Goal: Transaction & Acquisition: Purchase product/service

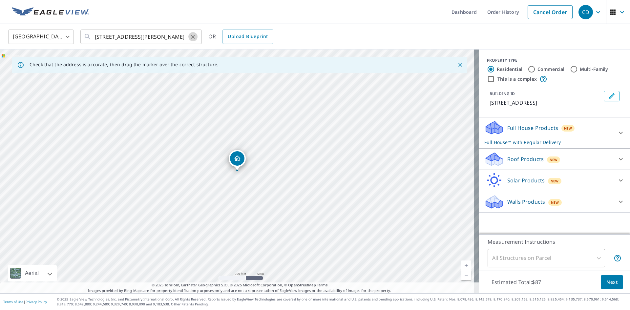
click at [191, 36] on icon "Clear" at bounding box center [193, 36] width 7 height 7
click at [115, 35] on input "text" at bounding box center [141, 37] width 93 height 18
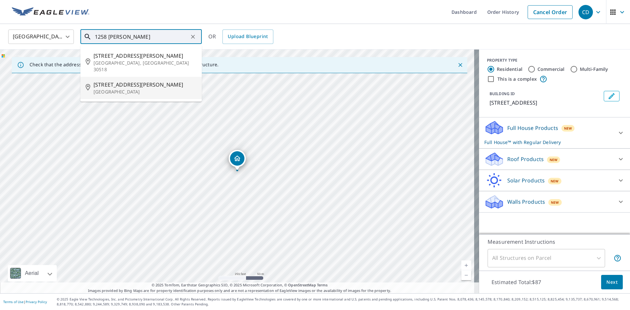
click at [148, 89] on p "[GEOGRAPHIC_DATA]" at bounding box center [144, 92] width 103 height 7
type input "[STREET_ADDRESS][PERSON_NAME]"
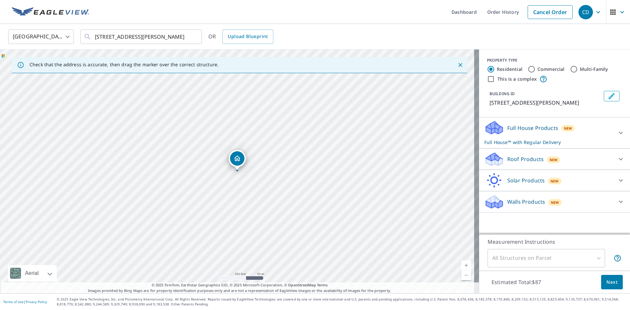
click at [511, 159] on p "Roof Products" at bounding box center [525, 159] width 36 height 8
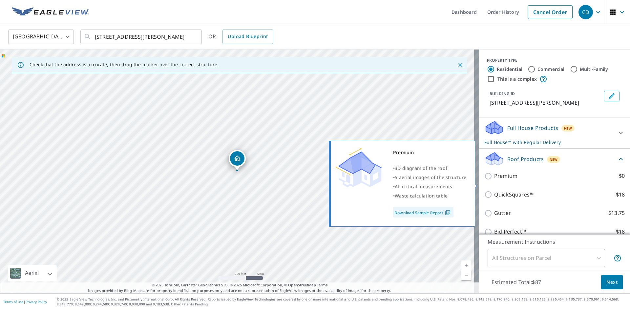
click at [484, 180] on input "Premium $0" at bounding box center [489, 176] width 10 height 8
checkbox input "true"
checkbox input "false"
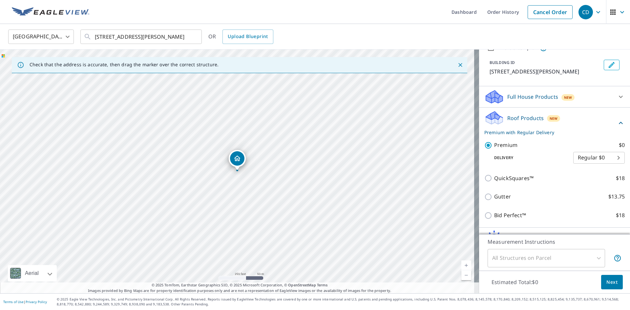
scroll to position [75, 0]
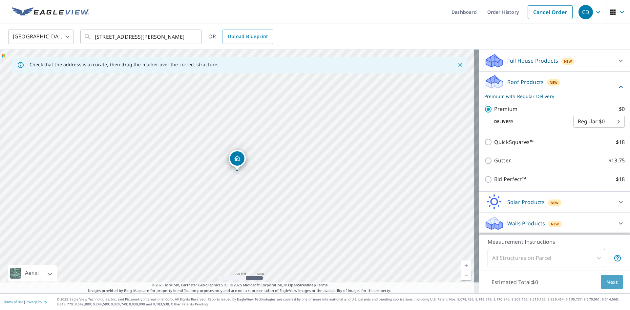
click at [609, 281] on span "Next" at bounding box center [611, 282] width 11 height 8
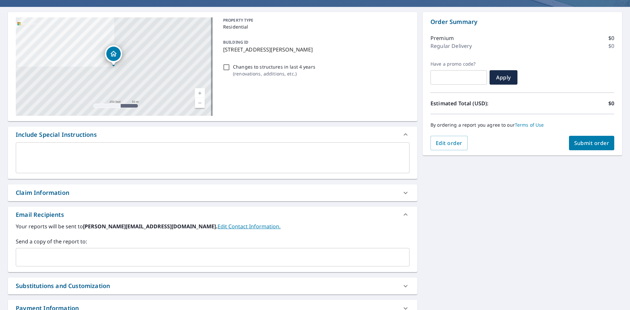
scroll to position [103, 0]
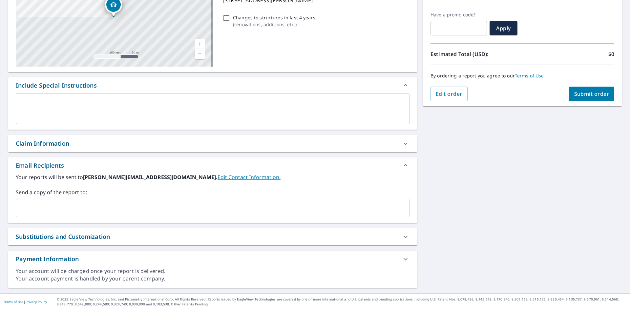
click at [49, 209] on input "text" at bounding box center [208, 208] width 378 height 12
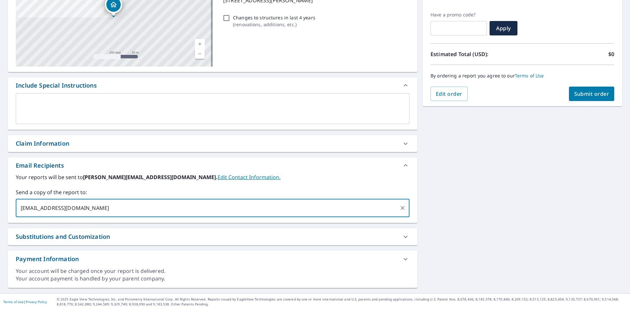
type input "[EMAIL_ADDRESS][DOMAIN_NAME]"
click at [575, 91] on span "Submit order" at bounding box center [591, 93] width 35 height 7
checkbox input "true"
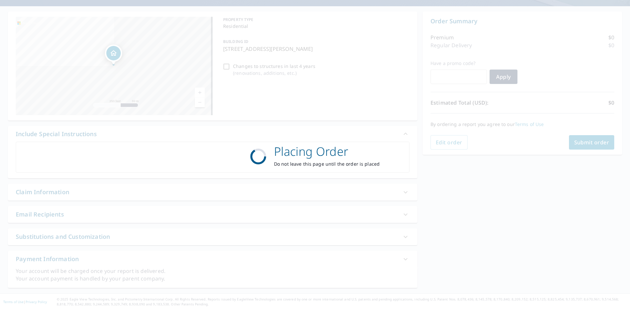
scroll to position [54, 0]
